Goal: Information Seeking & Learning: Learn about a topic

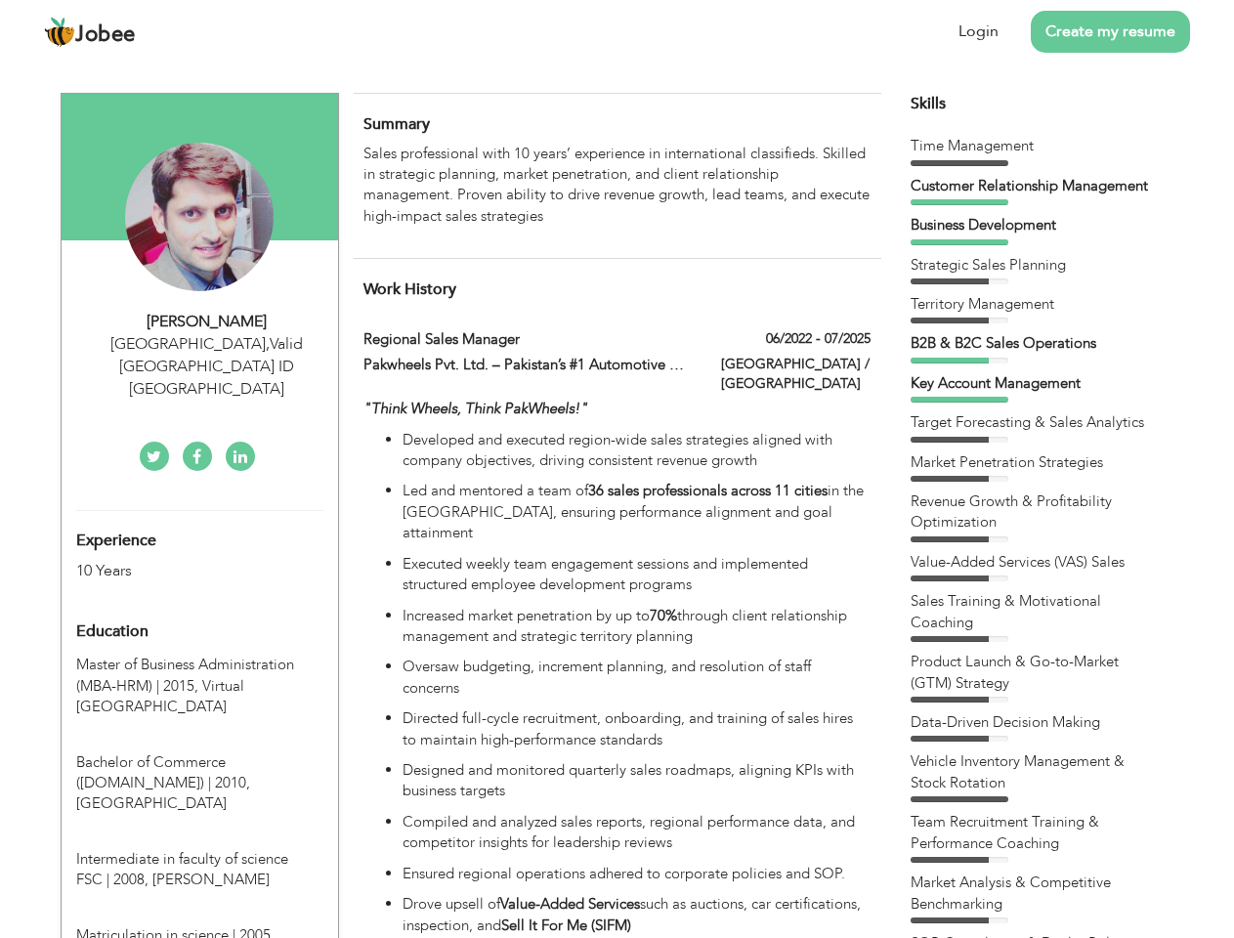
click at [199, 343] on div "[GEOGRAPHIC_DATA] , Valid [GEOGRAPHIC_DATA] ID [GEOGRAPHIC_DATA]" at bounding box center [207, 366] width 262 height 67
click at [207, 322] on div "[PERSON_NAME]" at bounding box center [207, 322] width 262 height 22
click at [207, 344] on div "[GEOGRAPHIC_DATA] , Valid [GEOGRAPHIC_DATA] ID [GEOGRAPHIC_DATA]" at bounding box center [207, 366] width 262 height 67
click at [199, 511] on div "Experience 10 Years" at bounding box center [177, 546] width 231 height 70
click at [177, 560] on div "10 Years" at bounding box center [176, 571] width 201 height 22
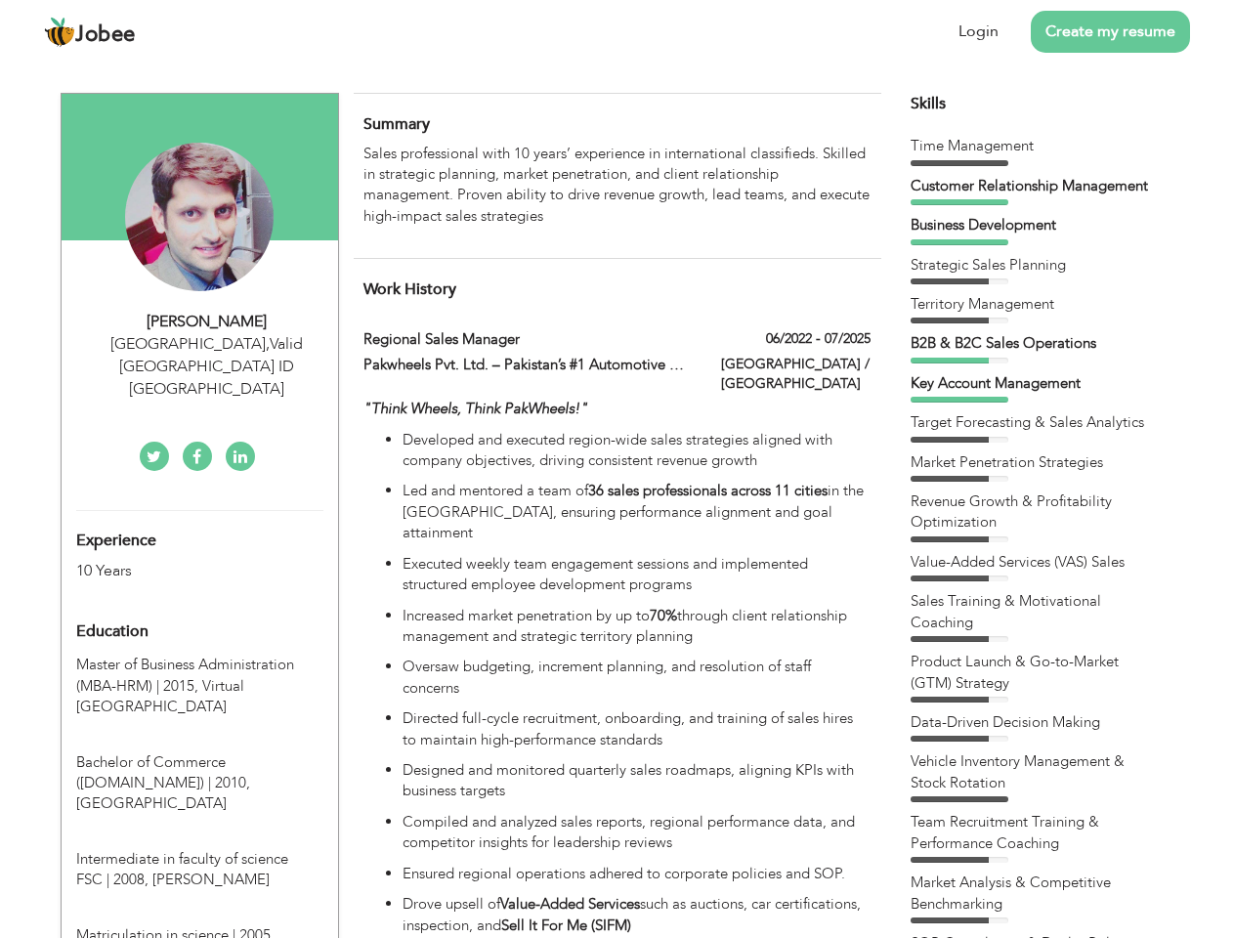
click at [199, 612] on div "Education" at bounding box center [177, 631] width 231 height 39
click at [199, 655] on span "Master of Business Administration (MBA-HRM) | 2015," at bounding box center [185, 675] width 218 height 40
click at [199, 753] on span "Bachelor of Commerce ([DOMAIN_NAME]) | 2010," at bounding box center [163, 773] width 174 height 40
click at [199, 849] on span "Intermediate in faculty of science FSC | 2008," at bounding box center [182, 869] width 212 height 40
click at [199, 926] on span "Matriculation in science | 2005," at bounding box center [175, 936] width 198 height 20
